Goal: Navigation & Orientation: Find specific page/section

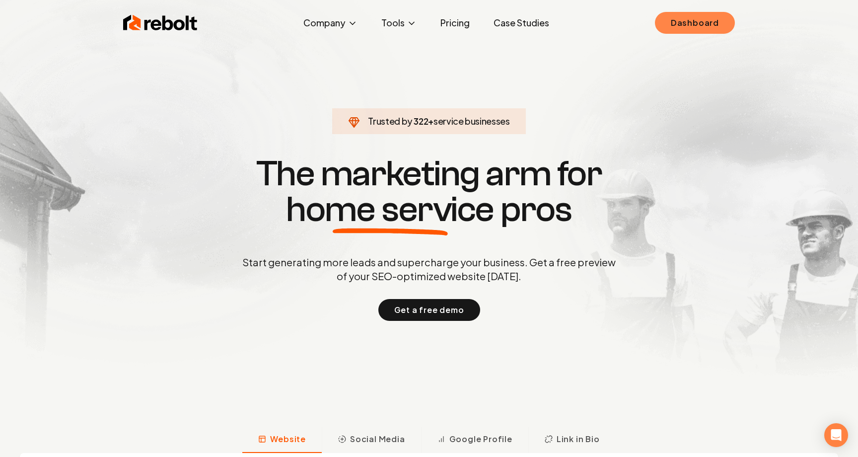
click at [700, 23] on link "Dashboard" at bounding box center [695, 23] width 80 height 22
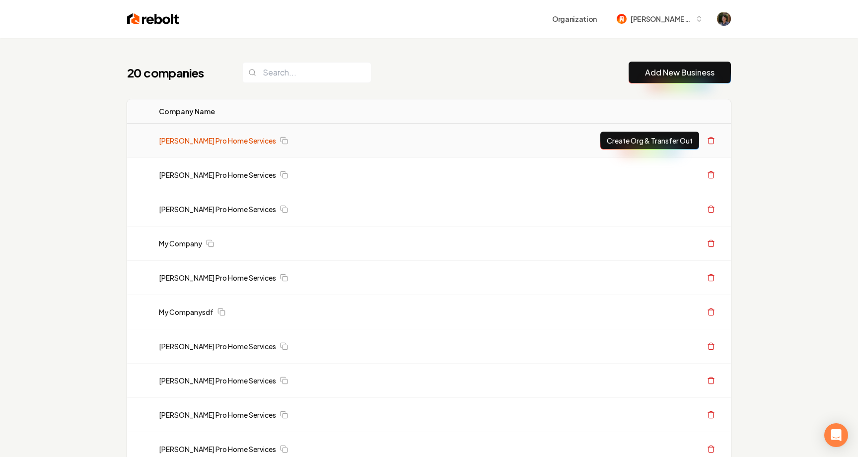
click at [211, 139] on link "[PERSON_NAME] Pro Home Services" at bounding box center [217, 141] width 117 height 10
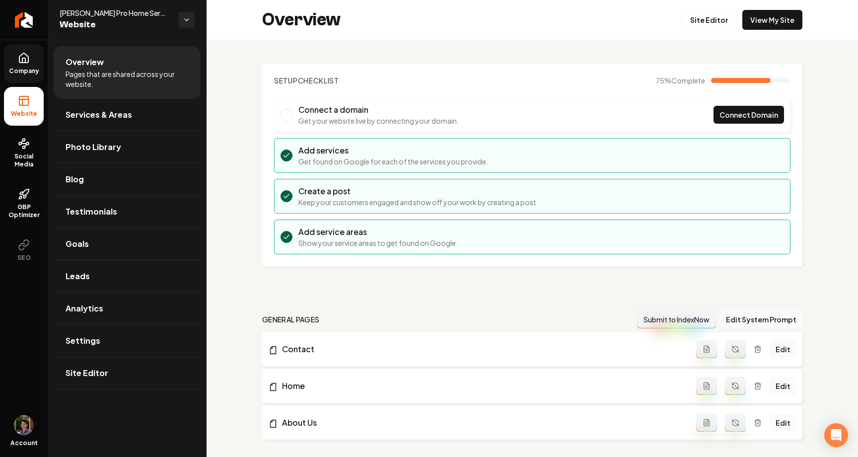
click at [16, 55] on link "Company" at bounding box center [24, 63] width 40 height 39
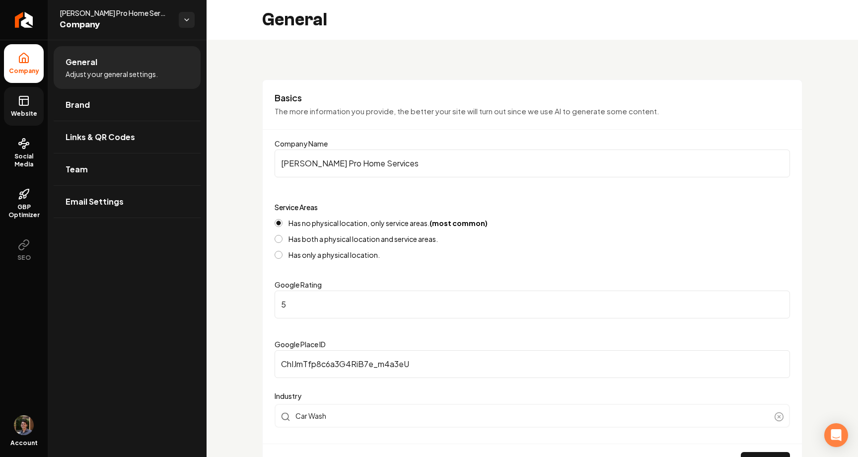
click at [28, 105] on icon at bounding box center [24, 101] width 12 height 12
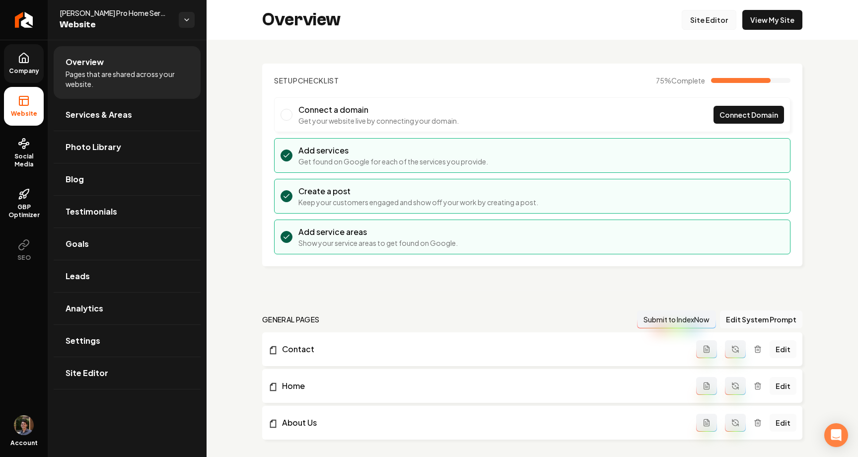
click at [701, 23] on link "Site Editor" at bounding box center [709, 20] width 55 height 20
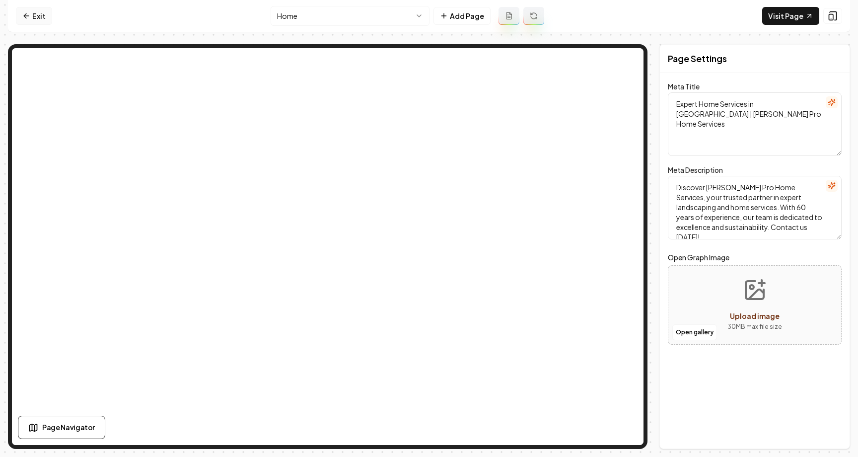
click at [29, 19] on icon at bounding box center [26, 16] width 8 height 8
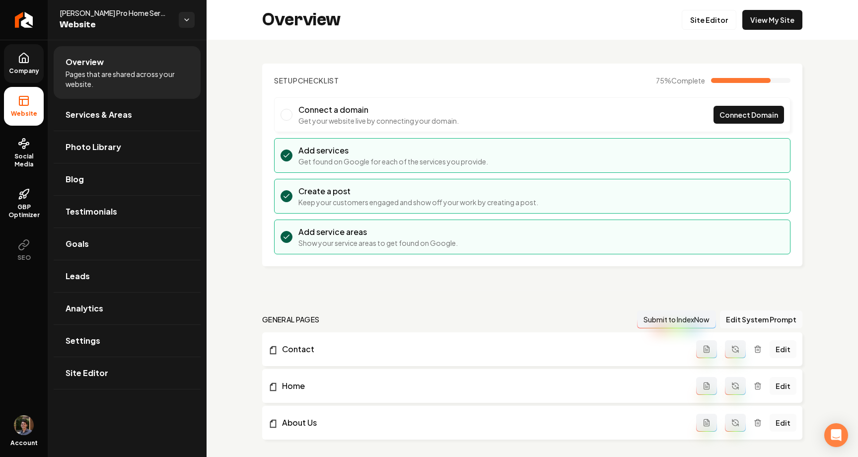
click at [36, 62] on link "Company" at bounding box center [24, 63] width 40 height 39
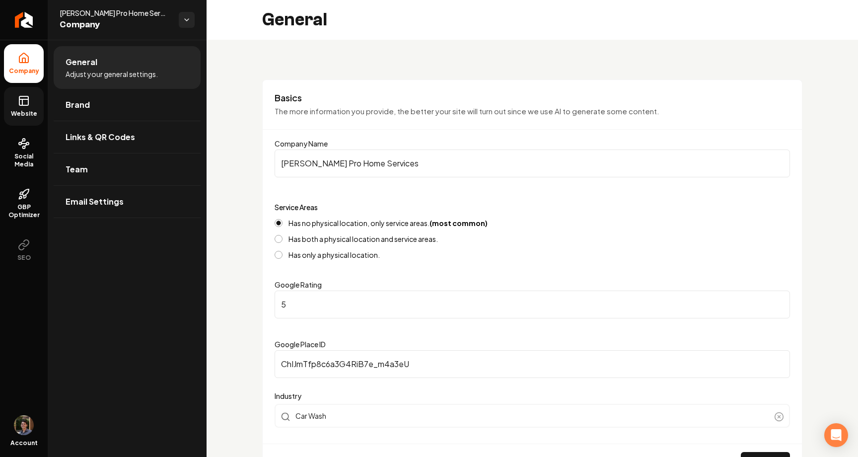
click at [29, 89] on link "Website" at bounding box center [24, 106] width 40 height 39
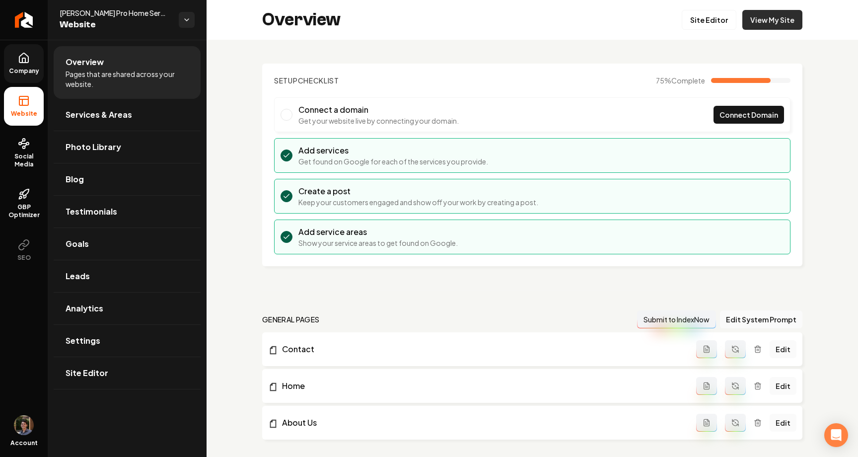
click at [784, 21] on link "View My Site" at bounding box center [772, 20] width 60 height 20
click at [720, 18] on link "Site Editor" at bounding box center [709, 20] width 55 height 20
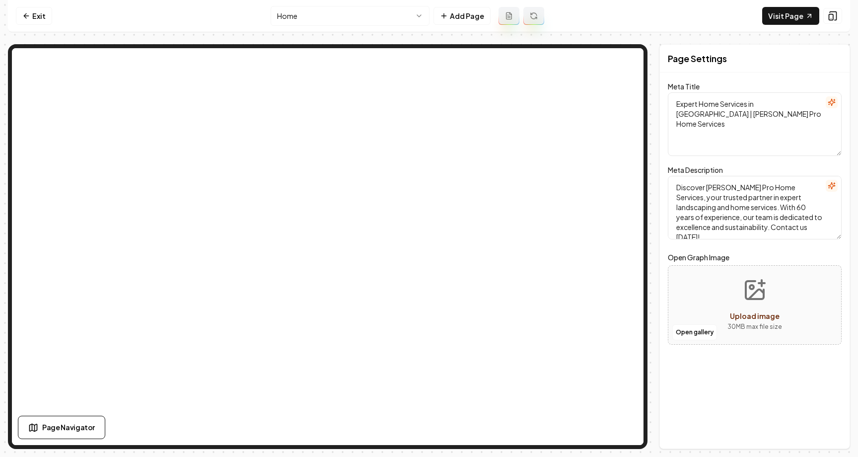
click at [375, 10] on html "Computer Required This feature is only available on a computer. Please switch t…" at bounding box center [429, 228] width 858 height 457
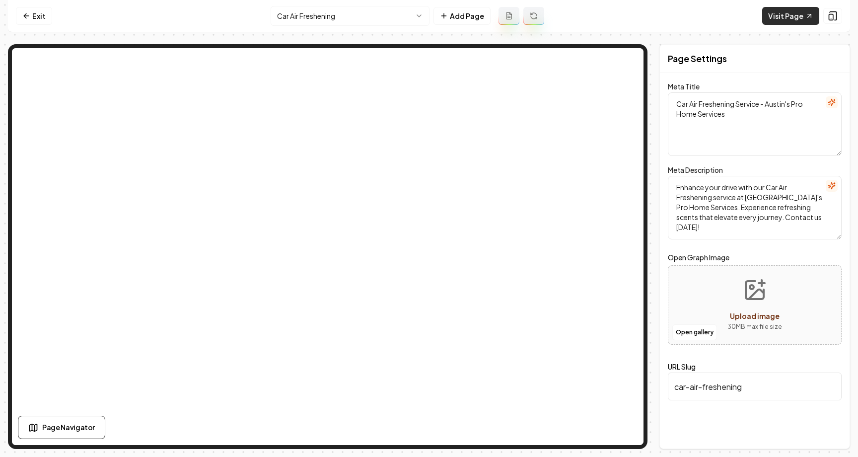
click at [779, 13] on link "Visit Page" at bounding box center [790, 16] width 57 height 18
